Goal: Transaction & Acquisition: Purchase product/service

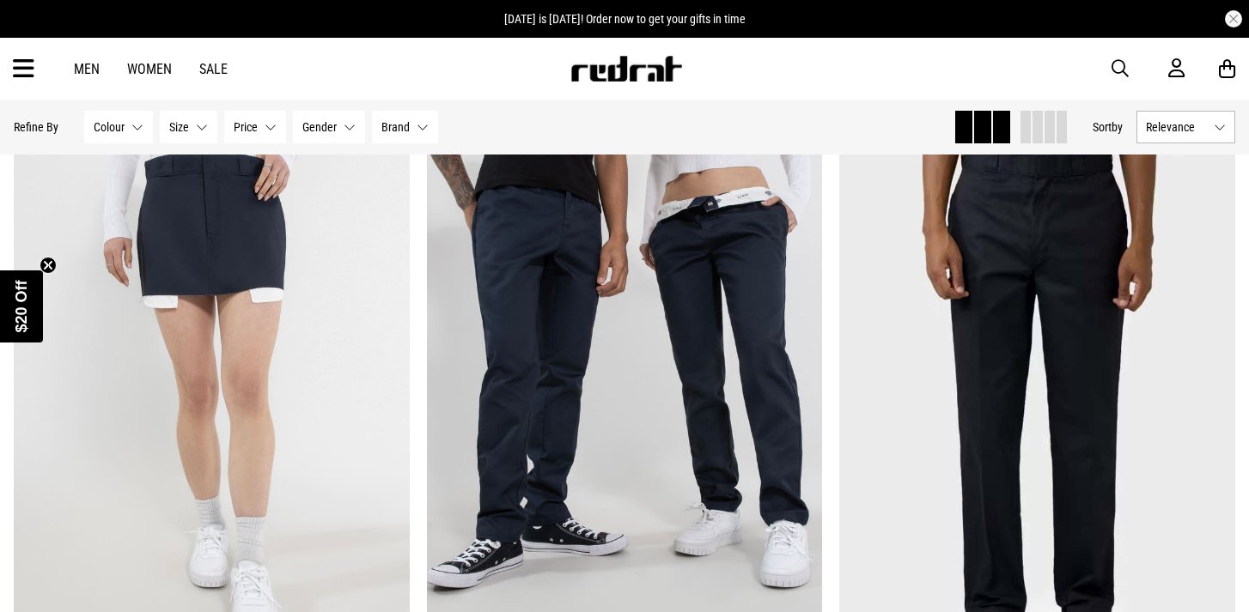
scroll to position [1224, 0]
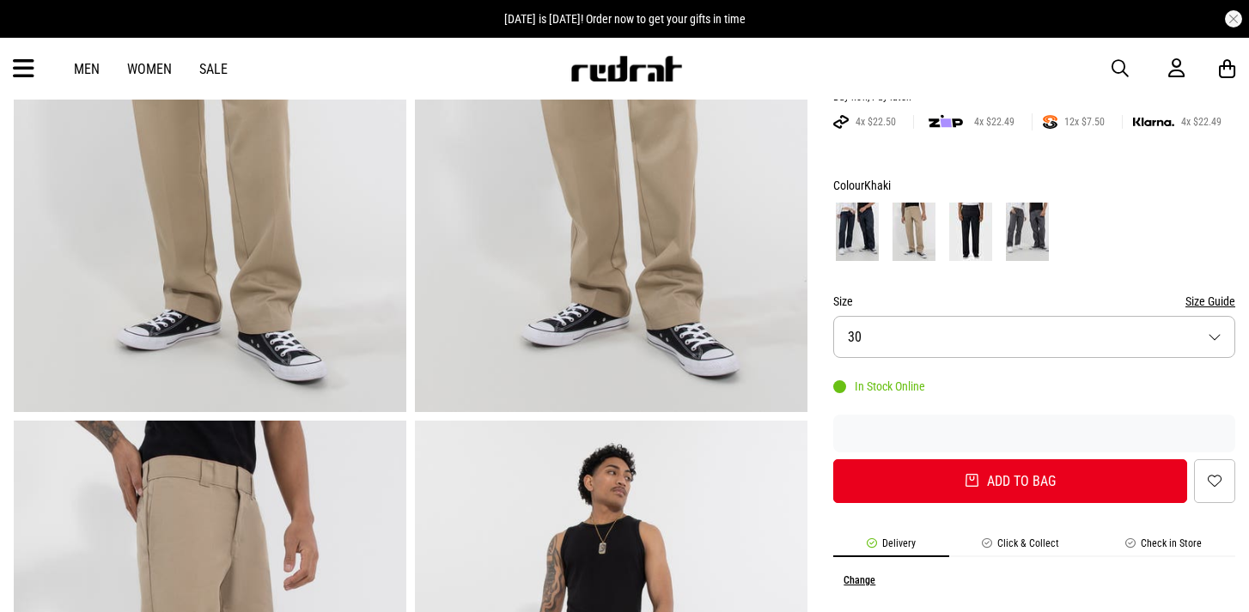
scroll to position [389, 0]
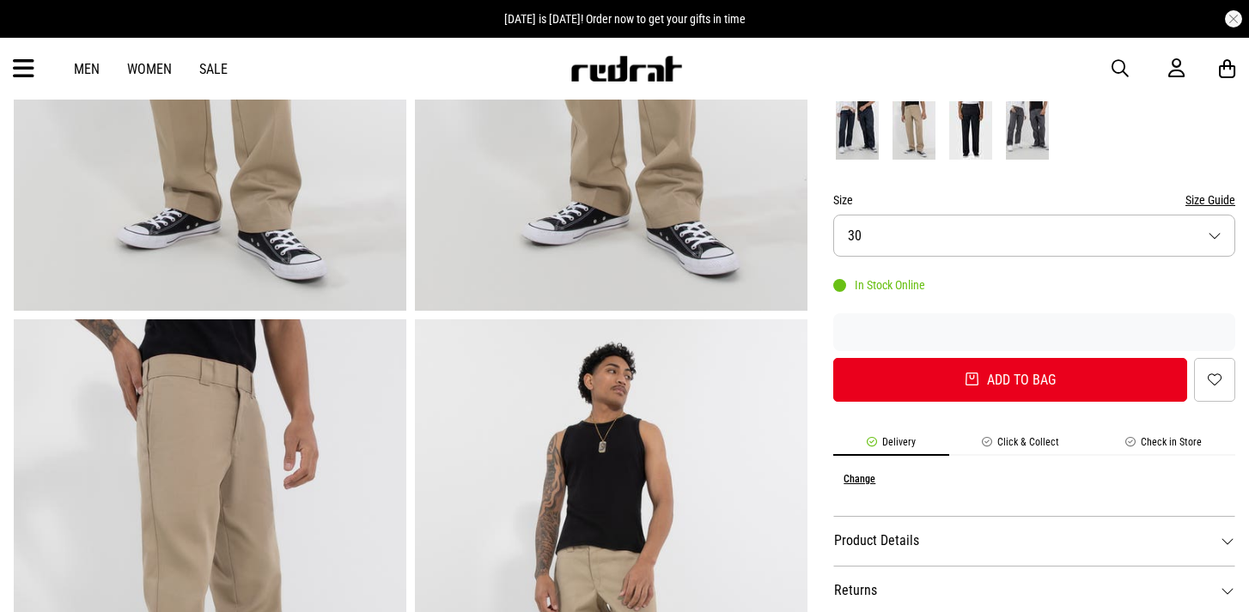
click at [978, 223] on button "Size 30" at bounding box center [1034, 236] width 402 height 42
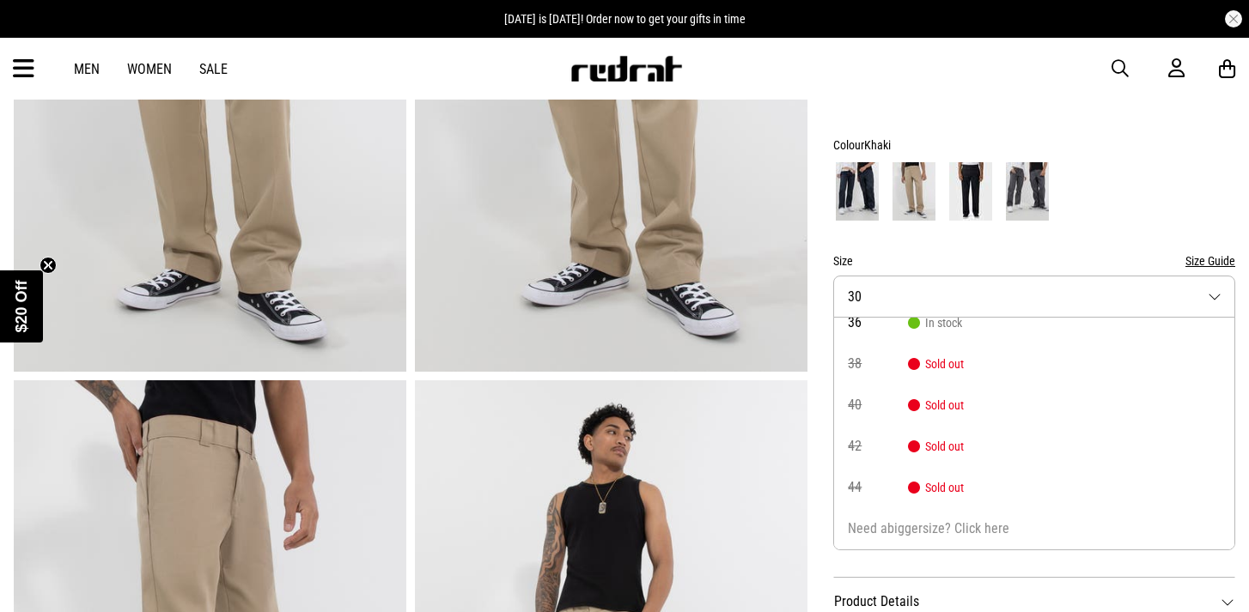
scroll to position [301, 0]
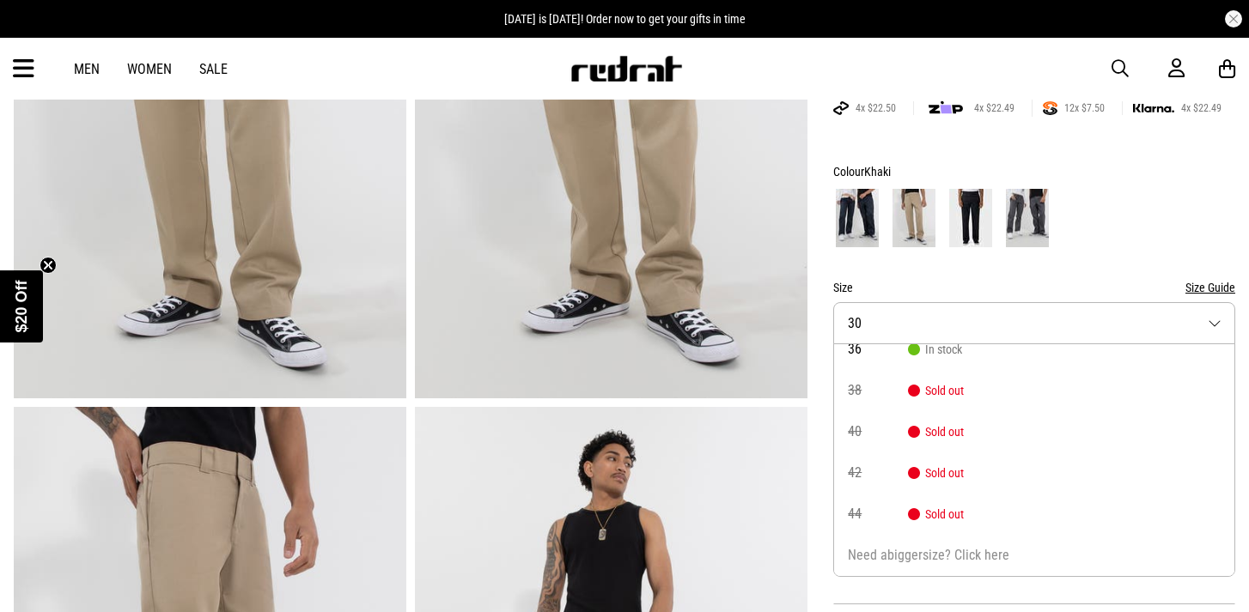
click at [971, 231] on img at bounding box center [970, 218] width 43 height 58
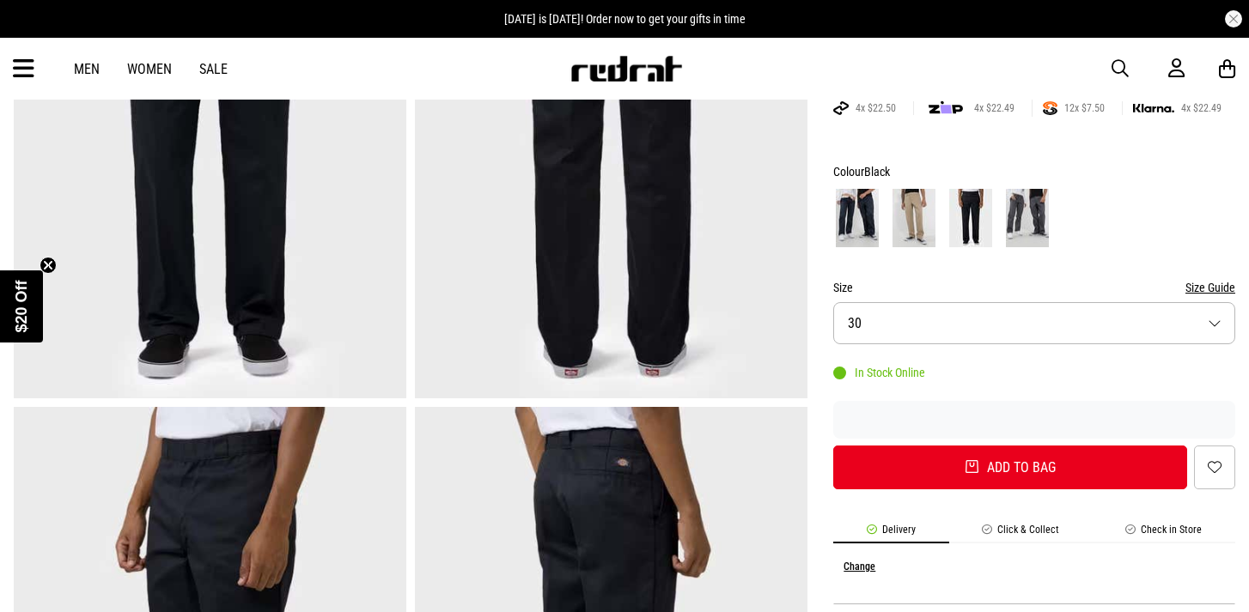
click at [1032, 204] on img at bounding box center [1027, 218] width 43 height 58
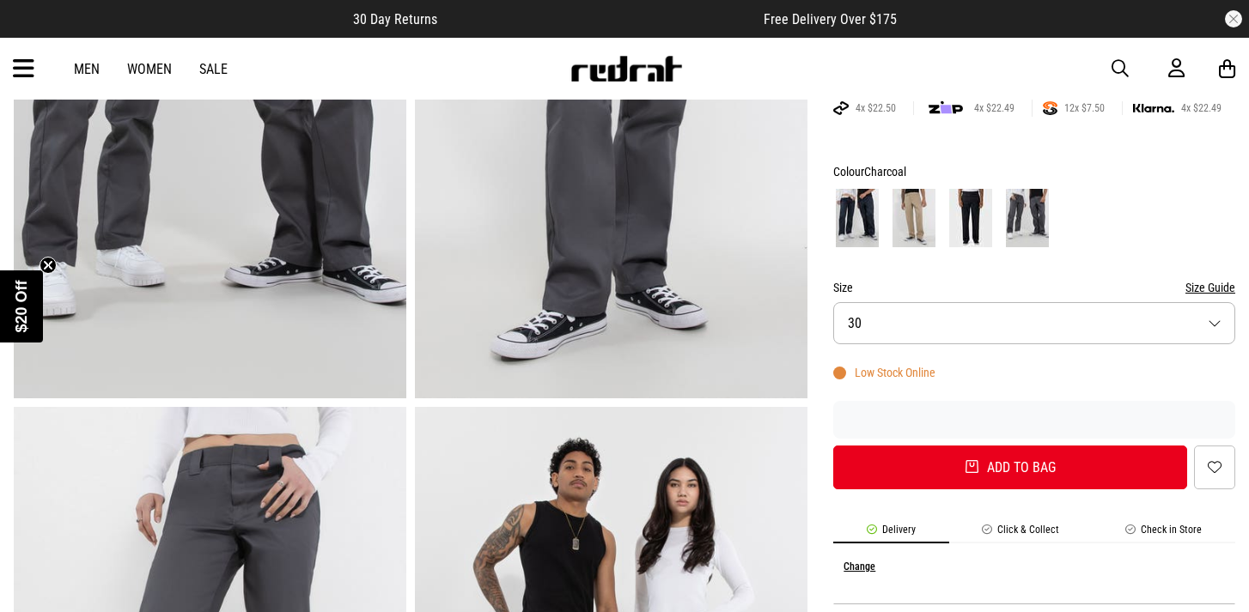
click at [856, 226] on img at bounding box center [857, 218] width 43 height 58
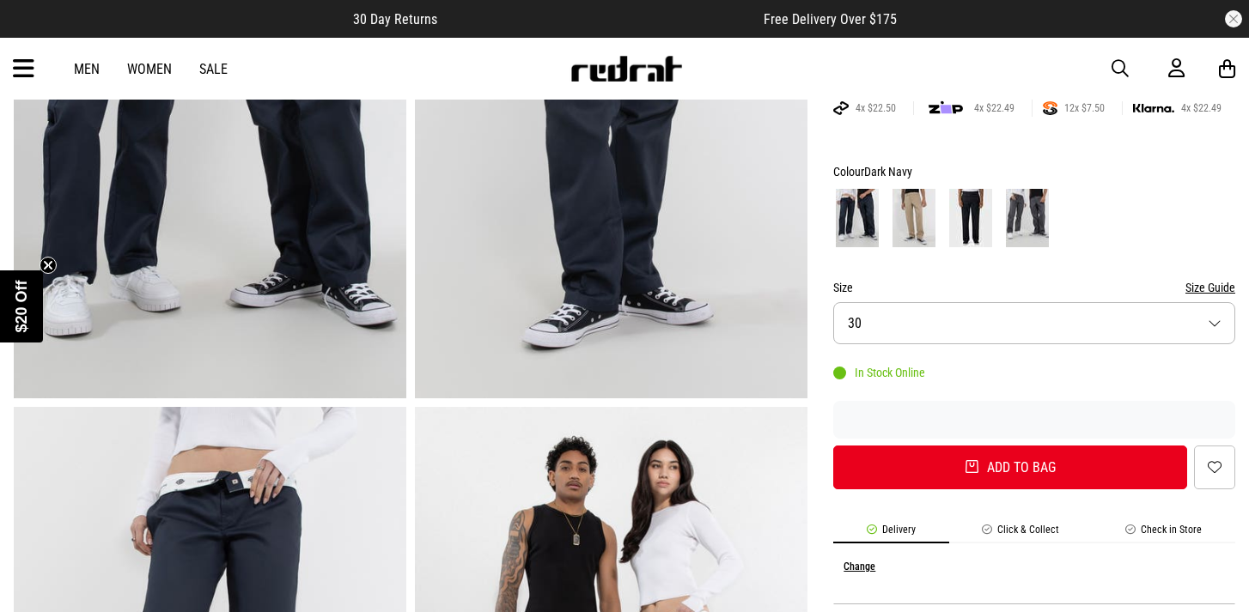
click at [933, 343] on button "Size 30" at bounding box center [1034, 323] width 402 height 42
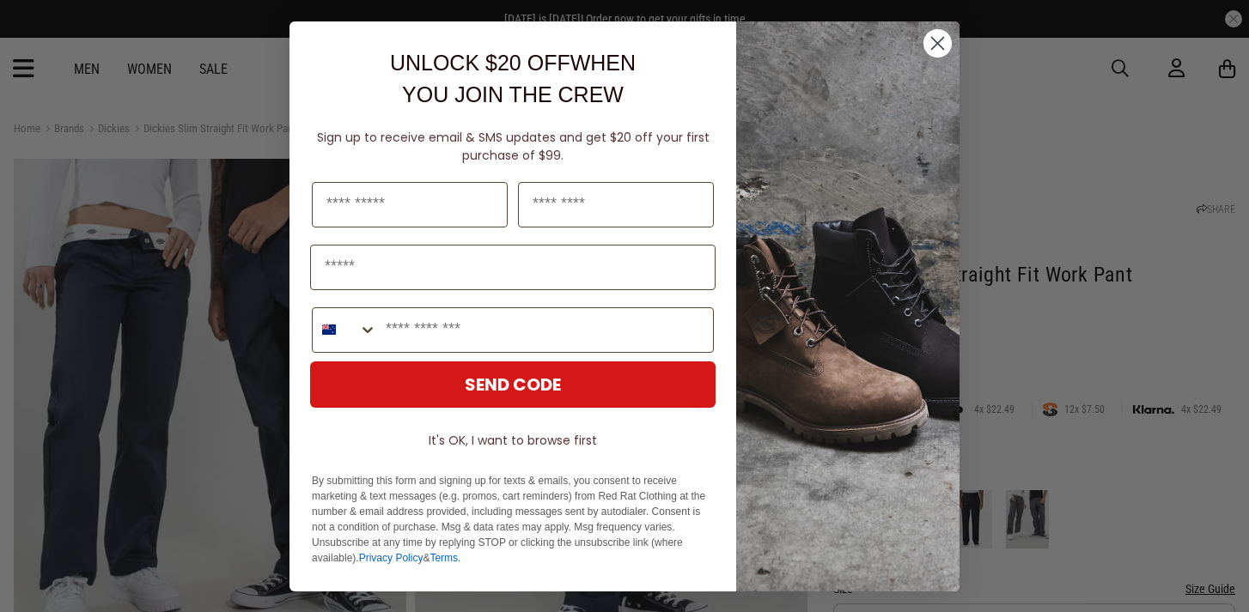
click at [939, 35] on circle "Close dialog" at bounding box center [937, 42] width 28 height 28
